Goal: Register for event/course

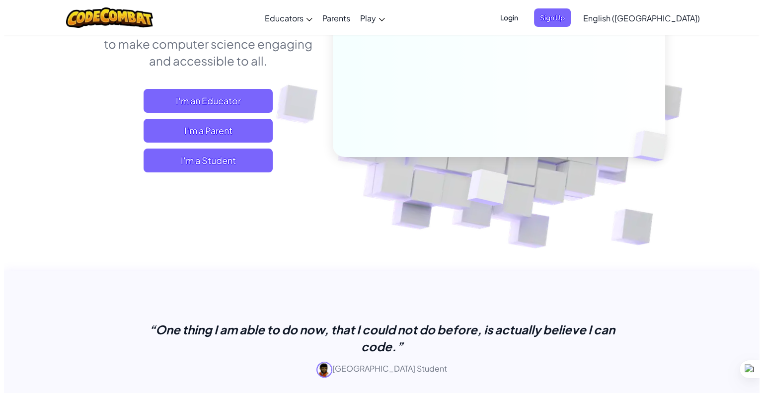
scroll to position [172, 0]
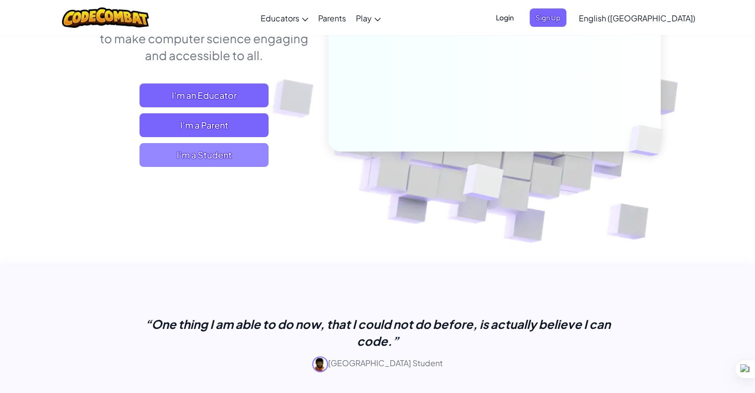
click at [205, 151] on span "I'm a Student" at bounding box center [203, 155] width 129 height 24
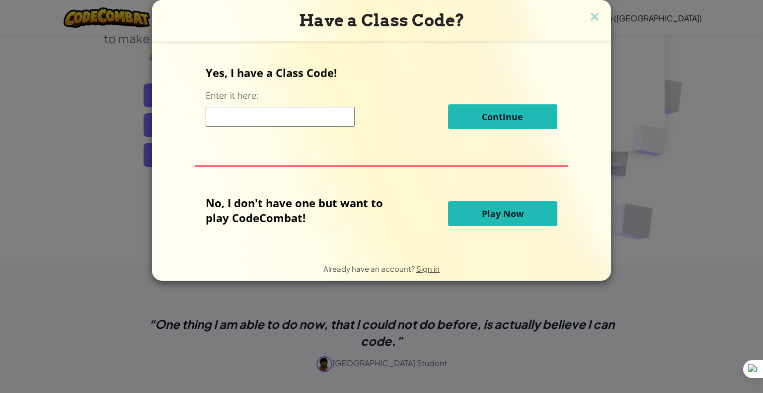
click at [518, 214] on span "Play Now" at bounding box center [503, 214] width 42 height 12
